Goal: Transaction & Acquisition: Book appointment/travel/reservation

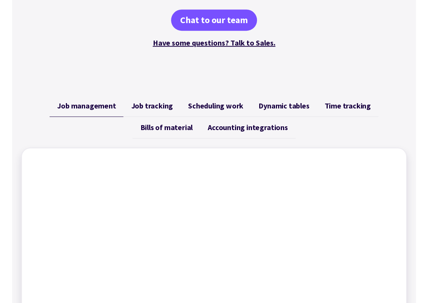
scroll to position [223, 0]
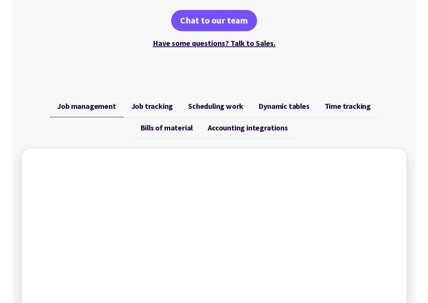
click at [152, 108] on span "Job tracking" at bounding box center [152, 106] width 42 height 9
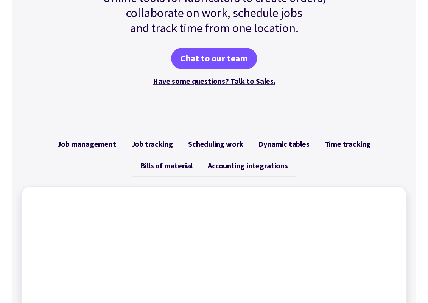
scroll to position [184, 0]
click at [280, 144] on span "Dynamic tables" at bounding box center [284, 144] width 51 height 9
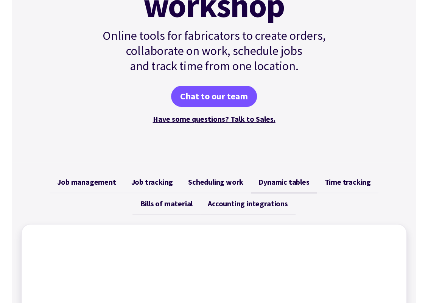
scroll to position [147, 0]
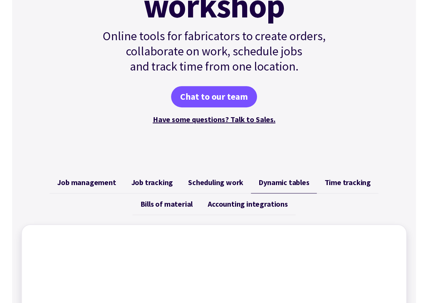
click at [221, 183] on span "Scheduling work" at bounding box center [215, 182] width 55 height 9
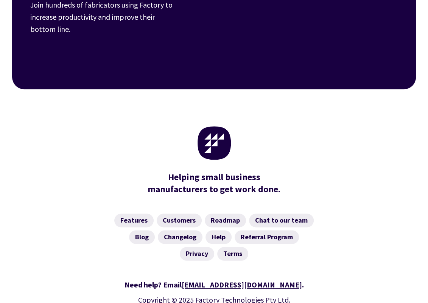
scroll to position [2901, 0]
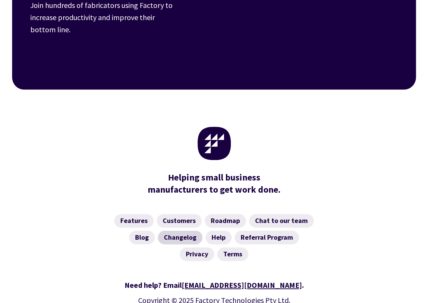
click at [173, 234] on link "Changelog" at bounding box center [180, 237] width 45 height 14
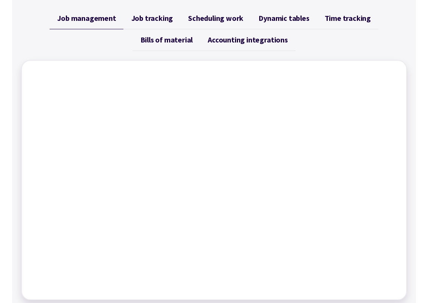
scroll to position [310, 0]
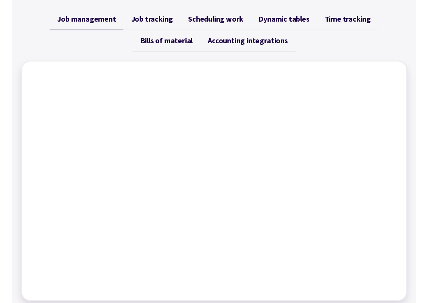
click at [154, 22] on span "Job tracking" at bounding box center [152, 18] width 42 height 9
click at [212, 17] on span "Scheduling work" at bounding box center [215, 18] width 55 height 9
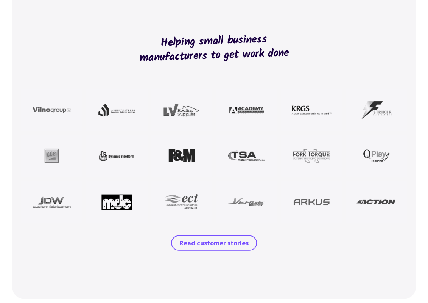
scroll to position [612, 0]
click at [217, 241] on span "Read customer stories" at bounding box center [214, 242] width 69 height 9
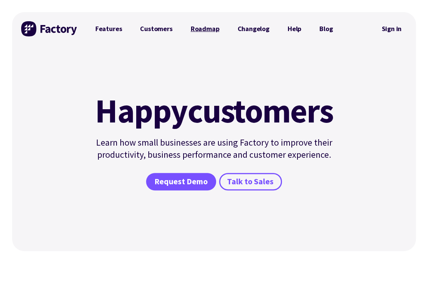
click at [202, 30] on link "Roadmap" at bounding box center [205, 28] width 47 height 15
click at [186, 179] on span "Request Demo" at bounding box center [181, 181] width 53 height 11
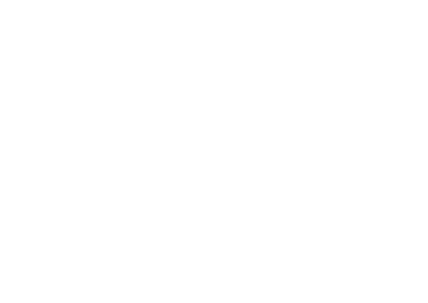
scroll to position [150, 0]
click at [20, 222] on div "Chat to our team Connect with a Product Specialist to learn more about Factory" at bounding box center [214, 98] width 404 height 382
